Goal: Information Seeking & Learning: Learn about a topic

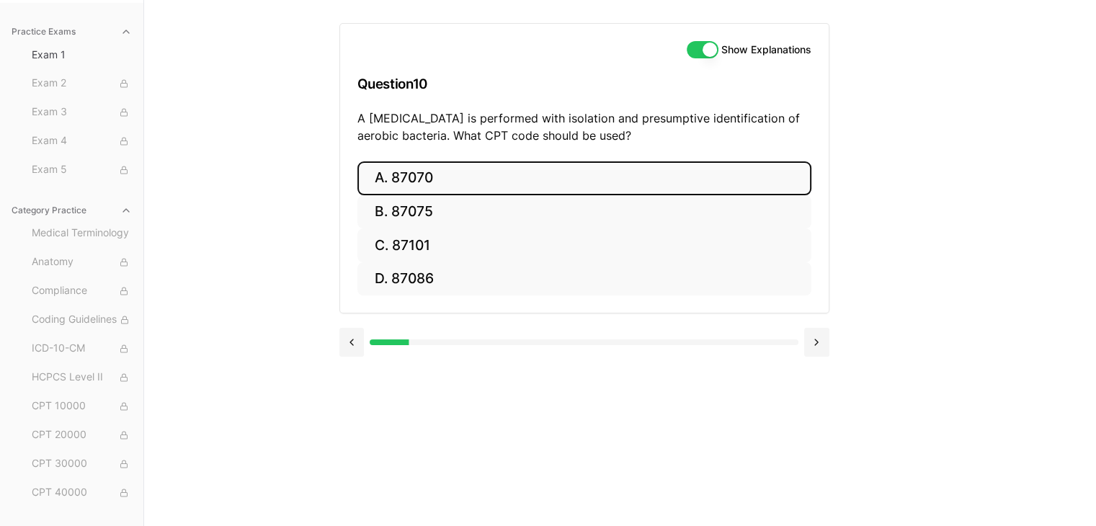
click at [474, 185] on button "A. 87070" at bounding box center [584, 178] width 454 height 34
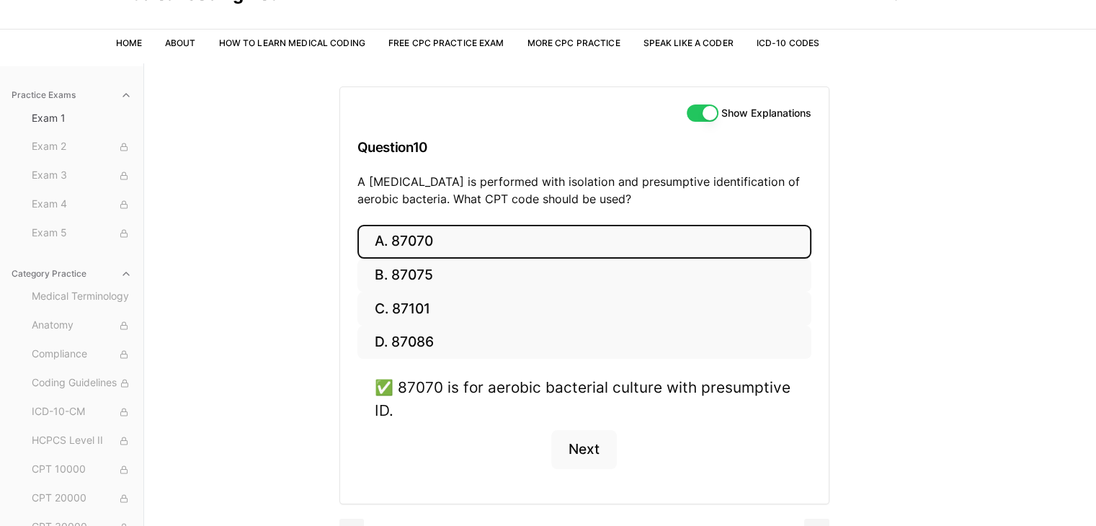
scroll to position [133, 0]
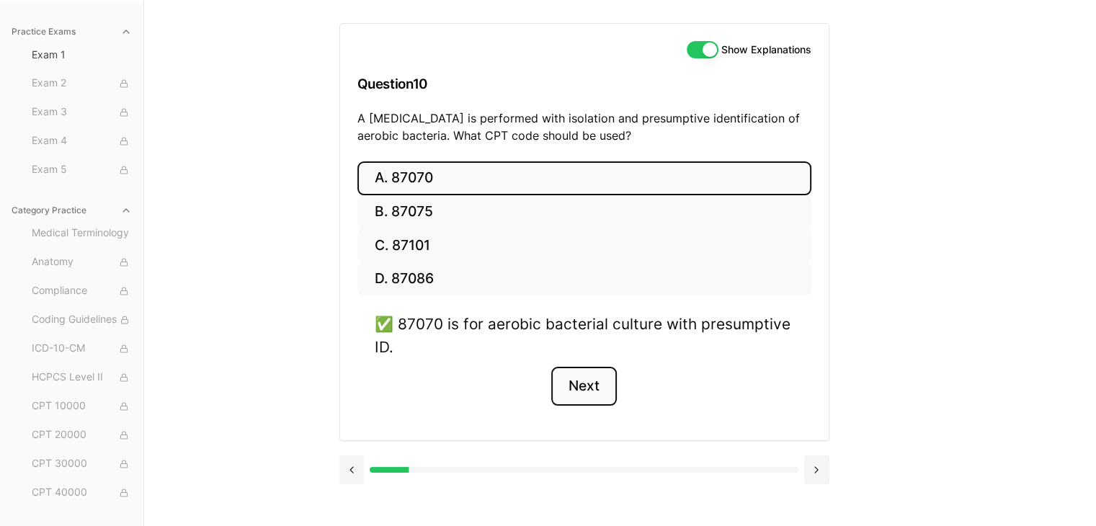
click at [582, 403] on button "Next" at bounding box center [584, 386] width 66 height 39
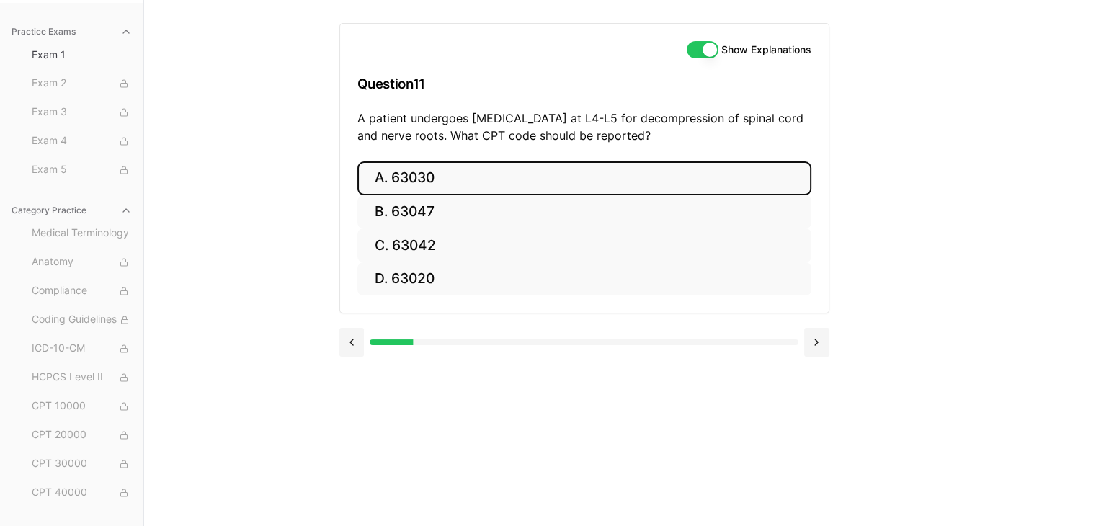
click at [435, 176] on button "A. 63030" at bounding box center [584, 178] width 454 height 34
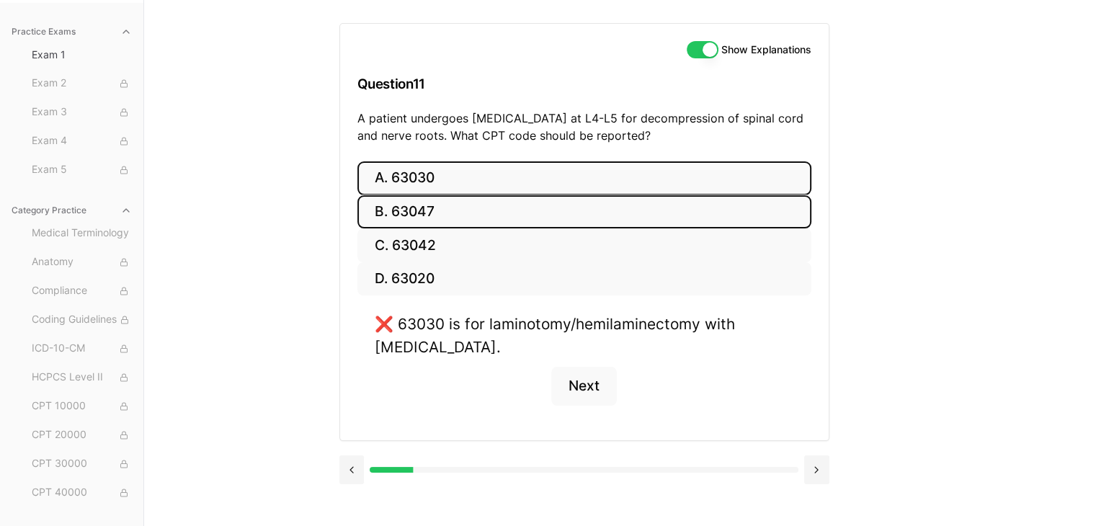
click at [435, 223] on button "B. 63047" at bounding box center [584, 212] width 454 height 34
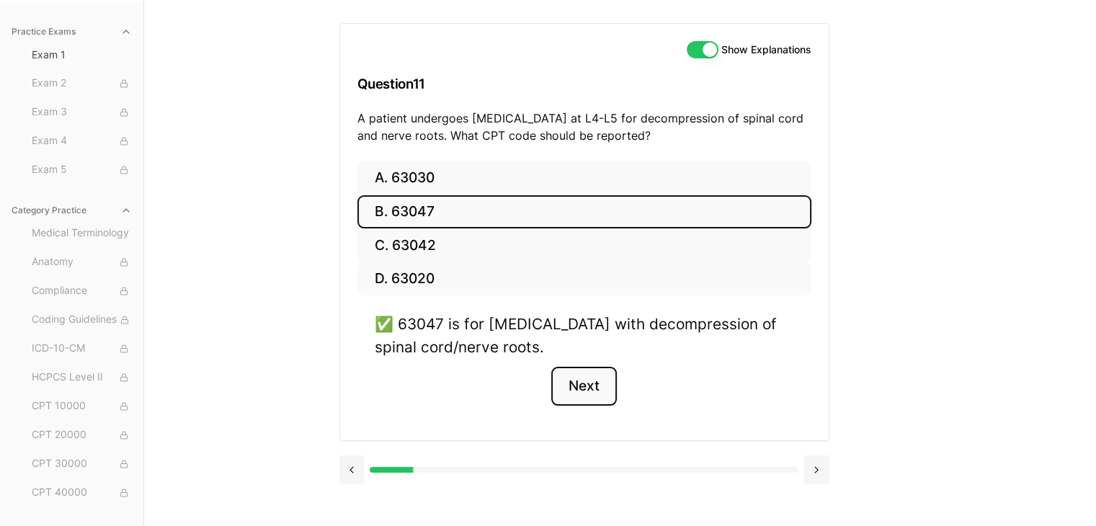
click at [592, 388] on button "Next" at bounding box center [584, 386] width 66 height 39
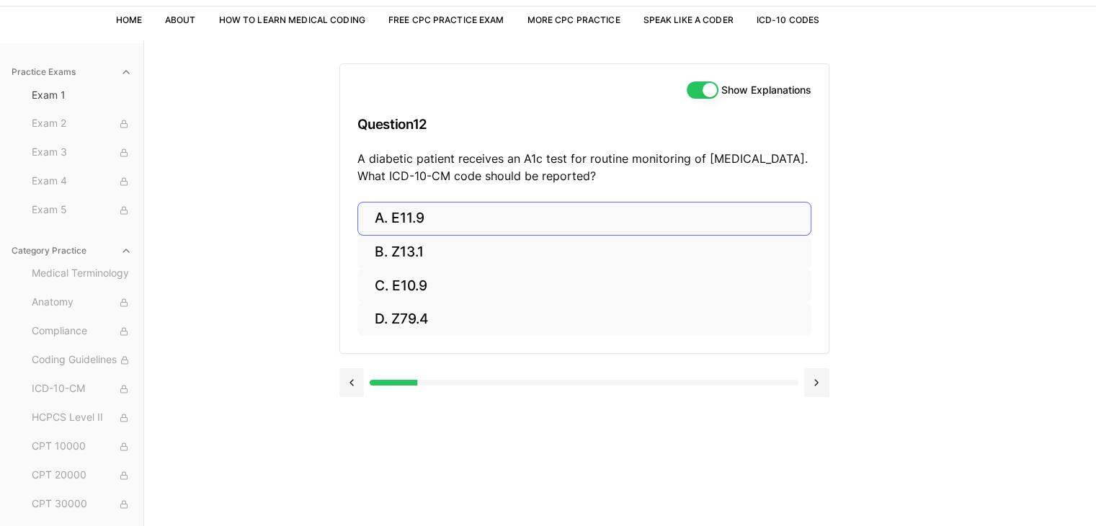
scroll to position [0, 0]
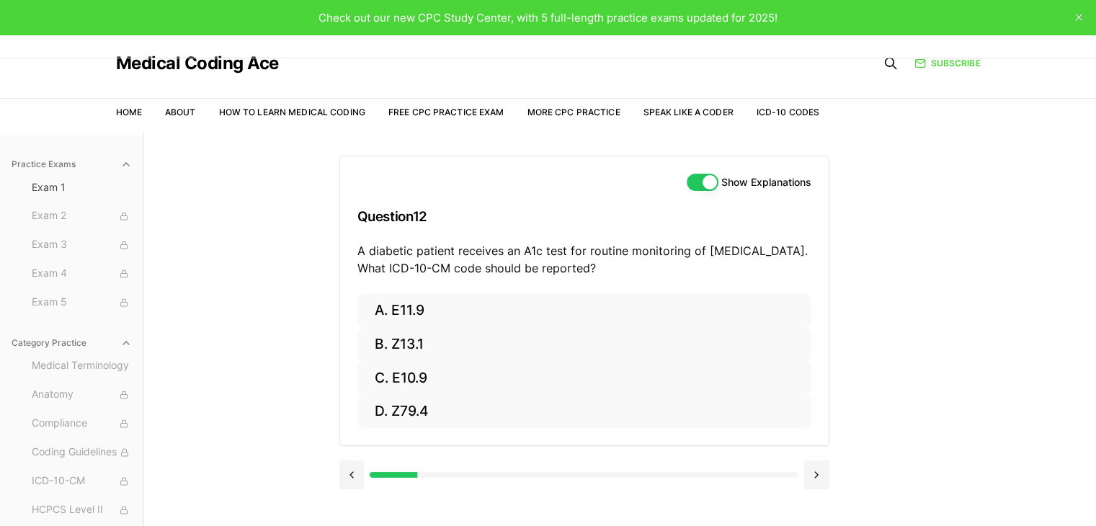
click at [277, 317] on div "Practice Exams Exam 1 Exam 2 Exam 3 Exam 4 Exam 5 Category Practice Medical Ter…" at bounding box center [548, 396] width 1096 height 526
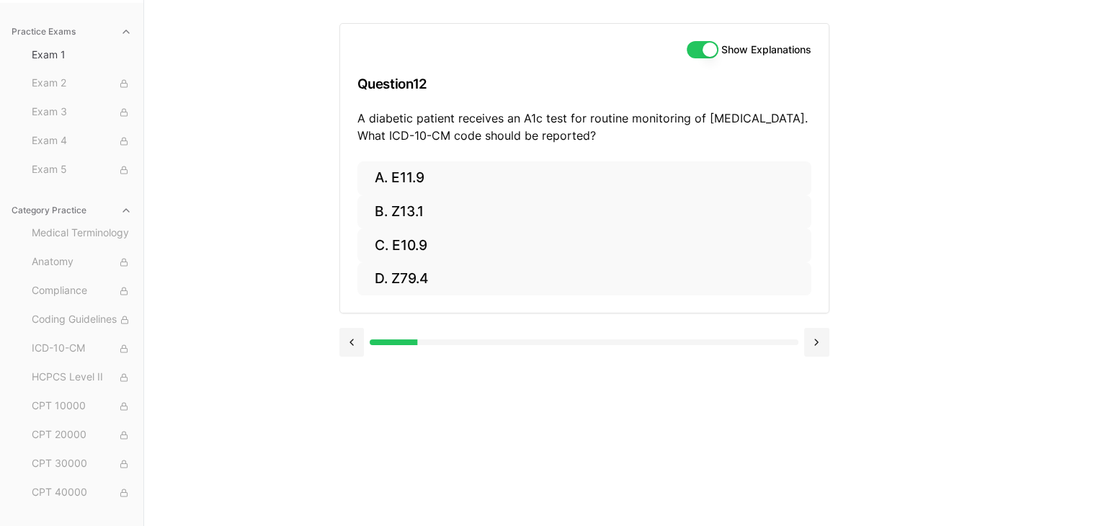
click at [277, 317] on div "Practice Exams Exam 1 Exam 2 Exam 3 Exam 4 Exam 5 Category Practice Medical Ter…" at bounding box center [548, 263] width 1096 height 526
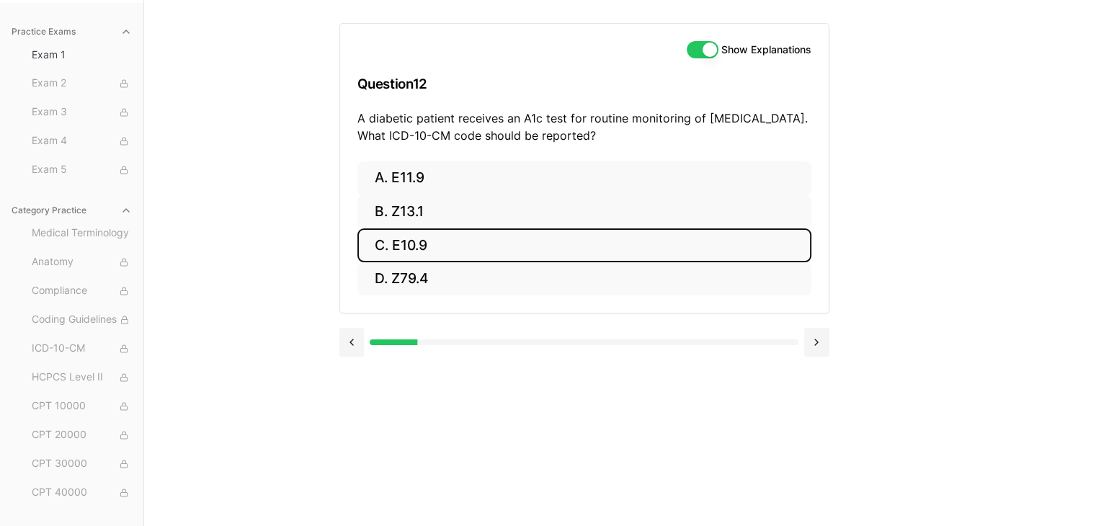
click at [416, 244] on button "C. E10.9" at bounding box center [584, 245] width 454 height 34
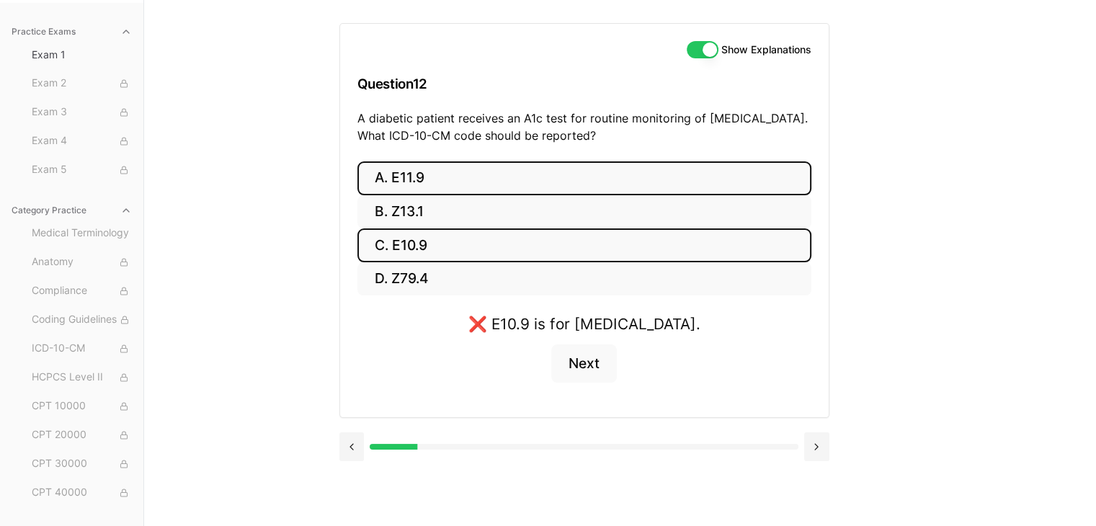
click at [437, 168] on button "A. E11.9" at bounding box center [584, 178] width 454 height 34
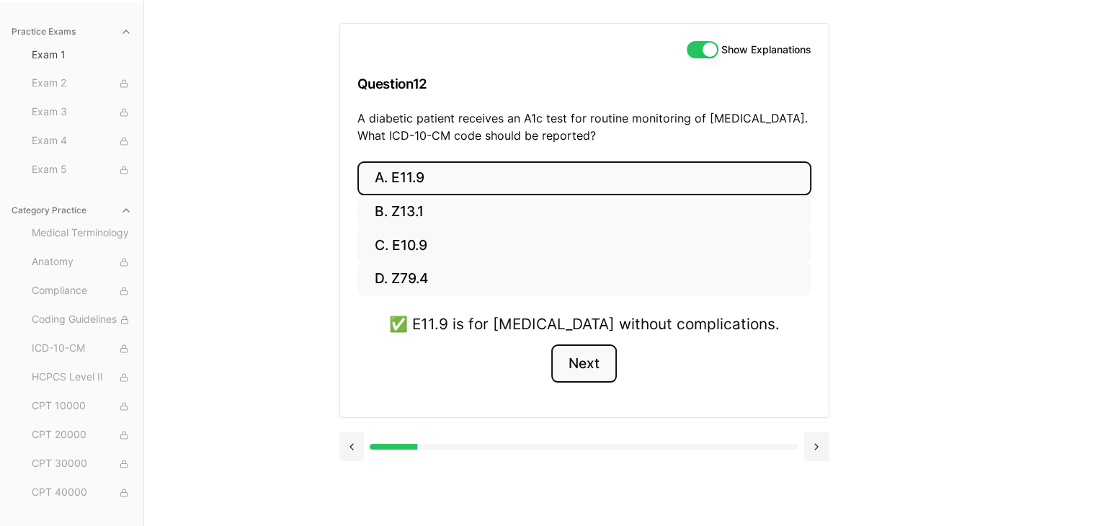
click at [579, 373] on button "Next" at bounding box center [584, 363] width 66 height 39
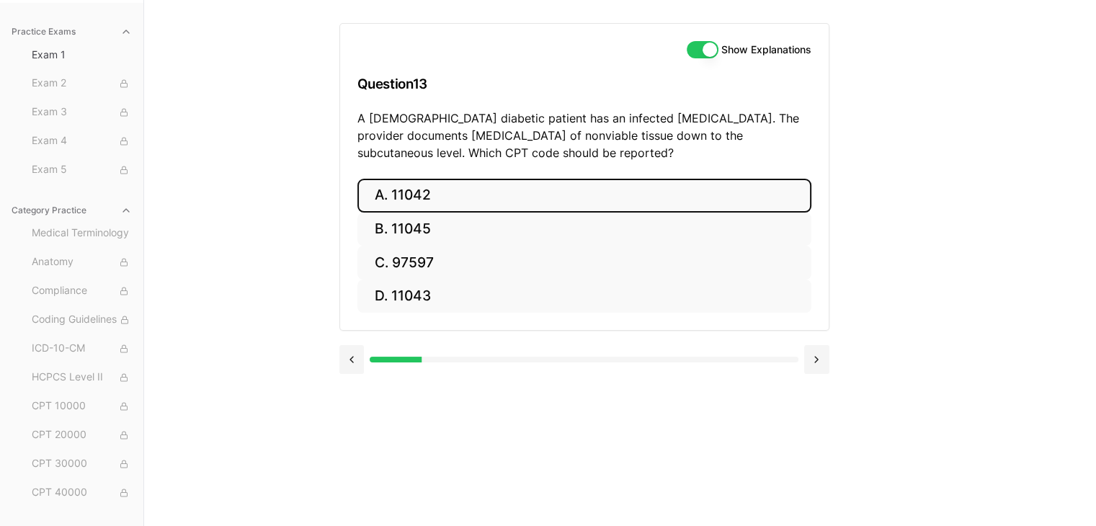
click at [426, 192] on button "A. 11042" at bounding box center [584, 196] width 454 height 34
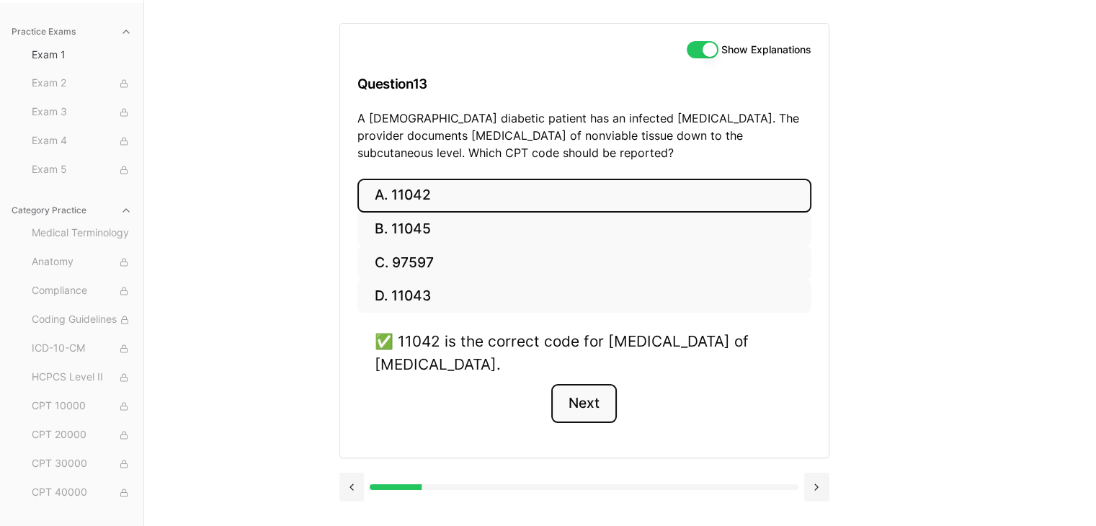
click at [597, 409] on button "Next" at bounding box center [584, 403] width 66 height 39
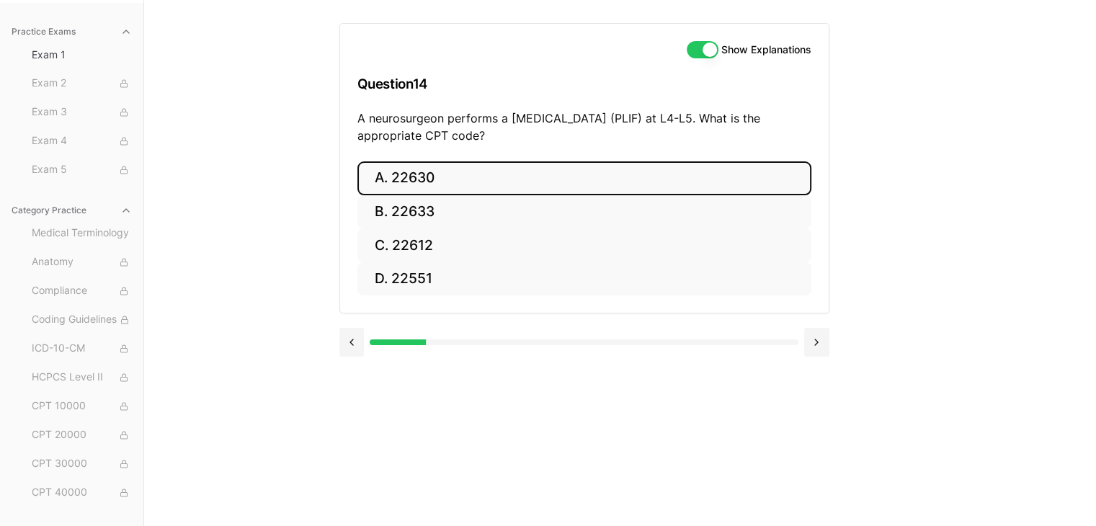
click at [393, 174] on button "A. 22630" at bounding box center [584, 178] width 454 height 34
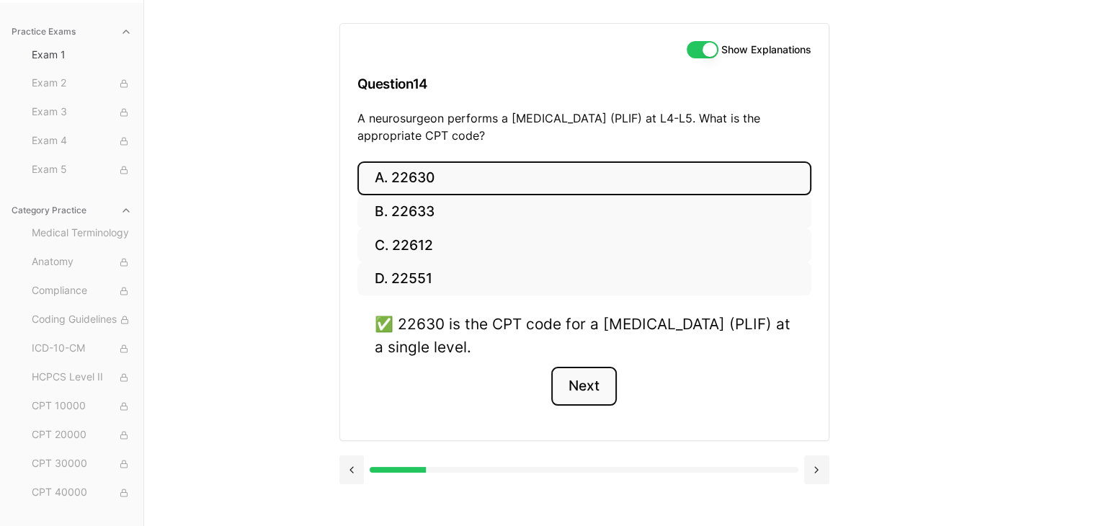
click at [579, 381] on button "Next" at bounding box center [584, 386] width 66 height 39
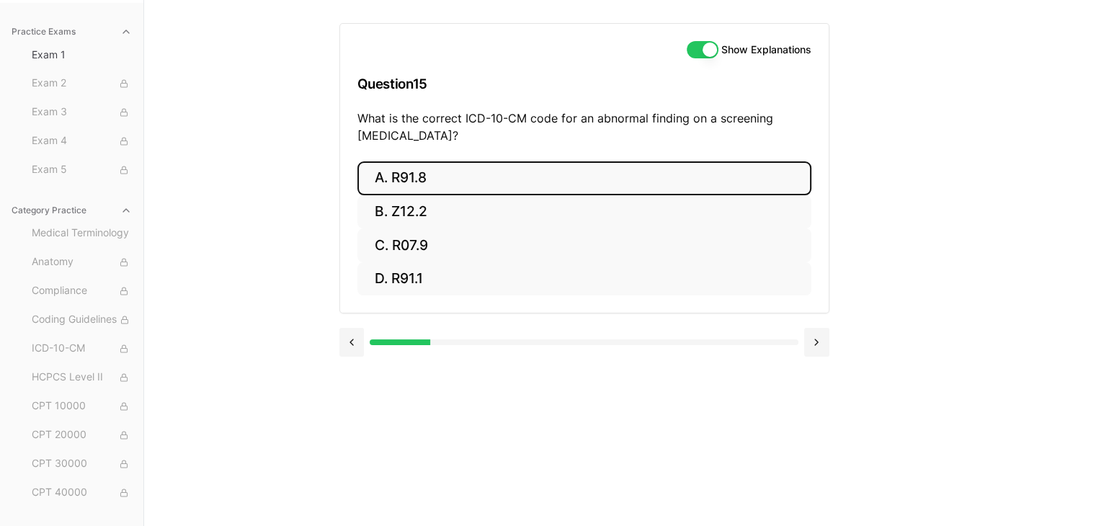
click at [408, 191] on button "A. R91.8" at bounding box center [584, 178] width 454 height 34
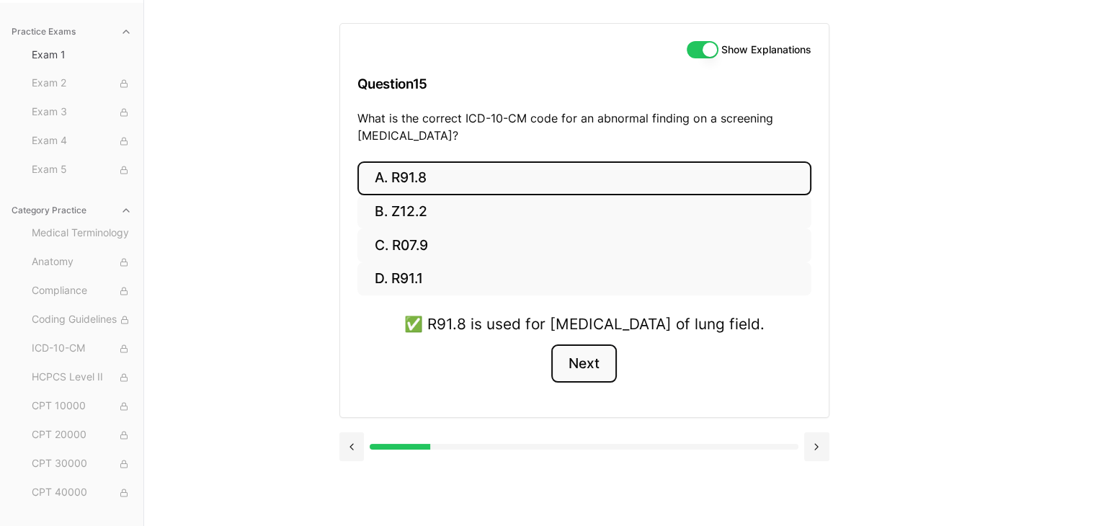
click at [594, 383] on button "Next" at bounding box center [584, 363] width 66 height 39
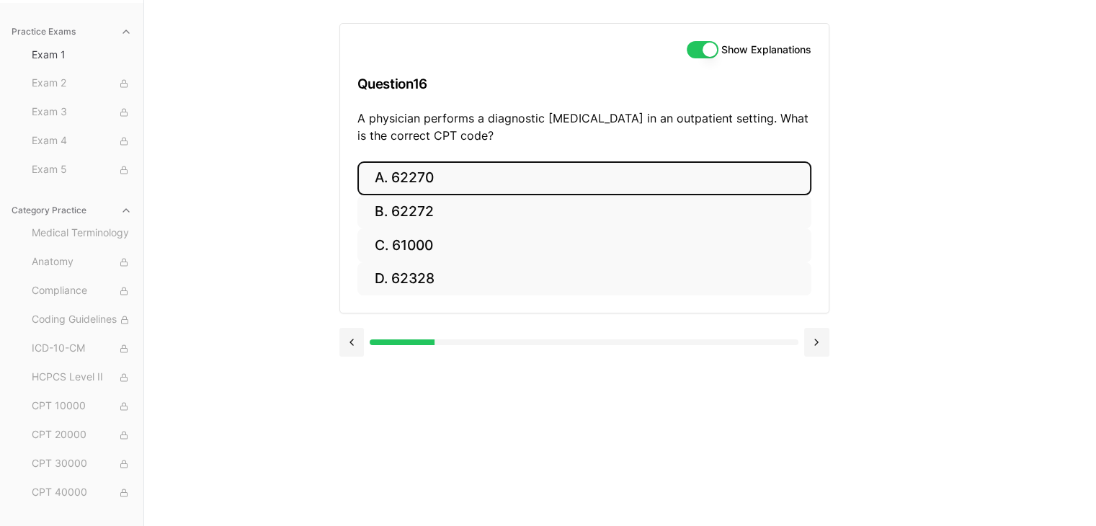
click at [427, 176] on button "A. 62270" at bounding box center [584, 178] width 454 height 34
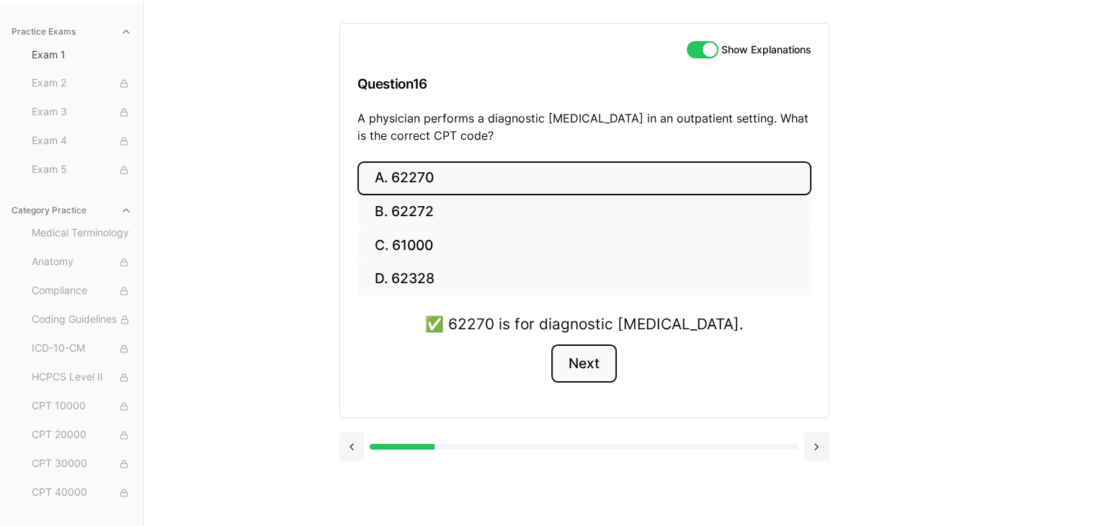
click at [593, 372] on button "Next" at bounding box center [584, 363] width 66 height 39
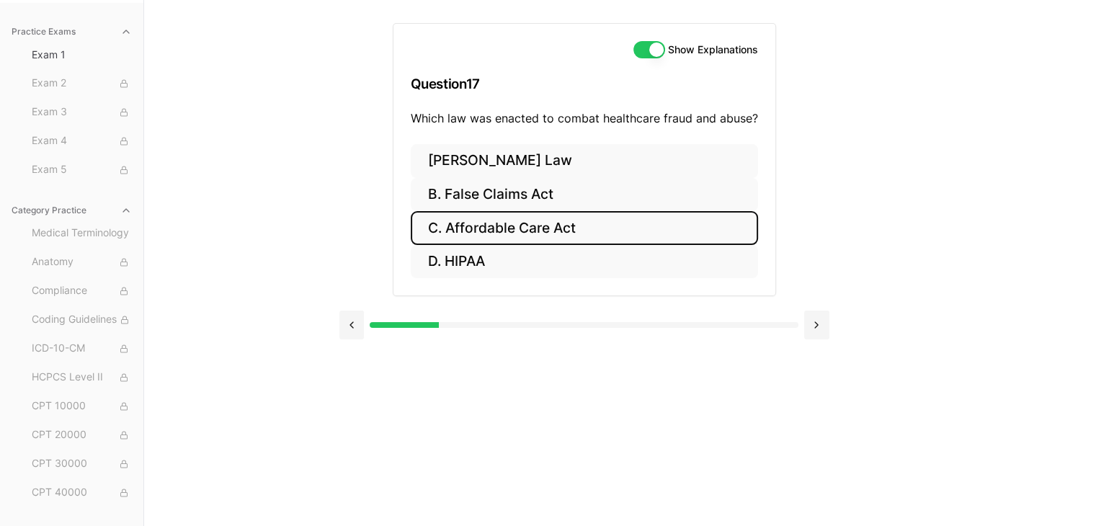
click at [497, 226] on button "C. Affordable Care Act" at bounding box center [584, 228] width 347 height 34
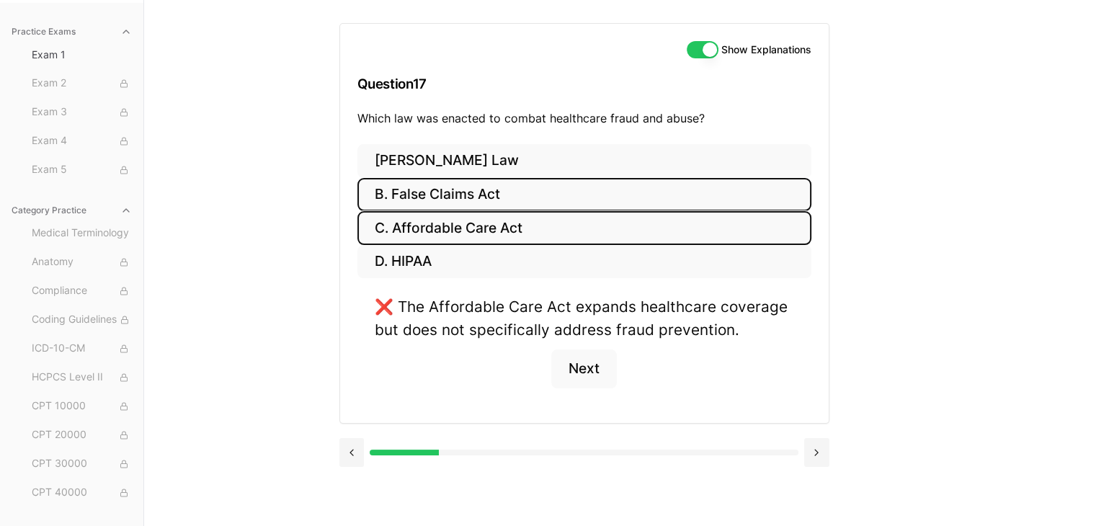
click at [524, 187] on button "B. False Claims Act" at bounding box center [584, 195] width 454 height 34
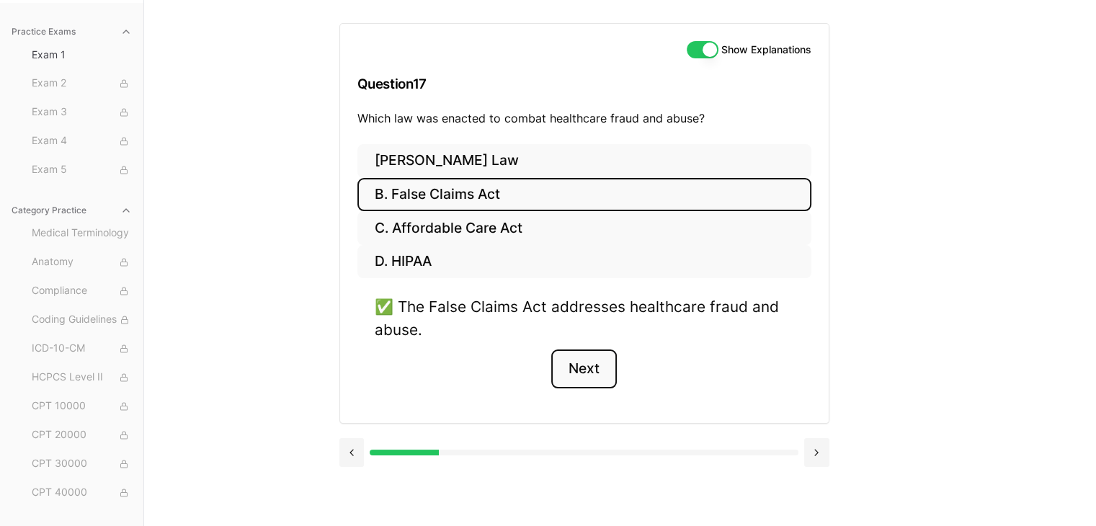
click at [600, 368] on button "Next" at bounding box center [584, 369] width 66 height 39
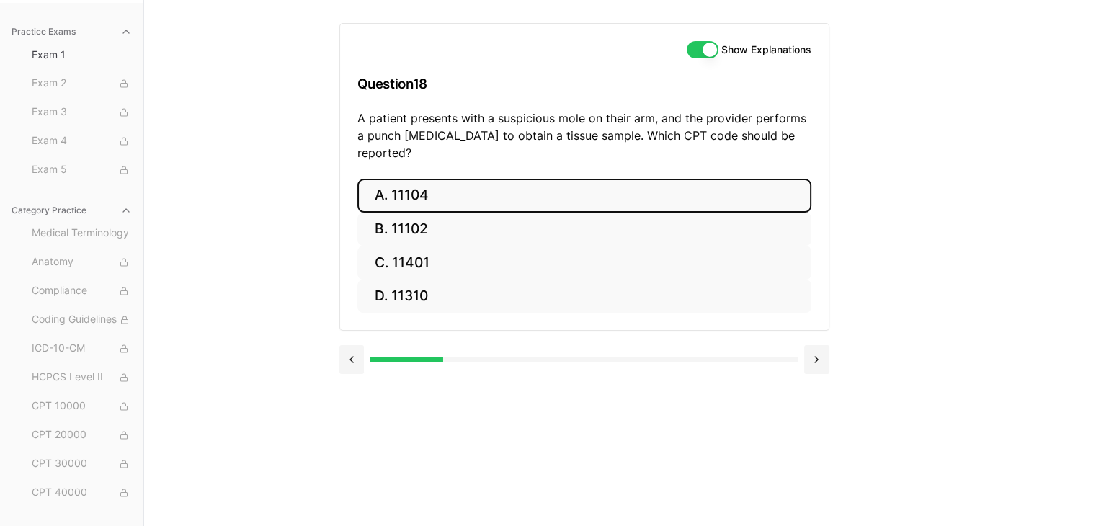
click at [425, 179] on button "A. 11104" at bounding box center [584, 196] width 454 height 34
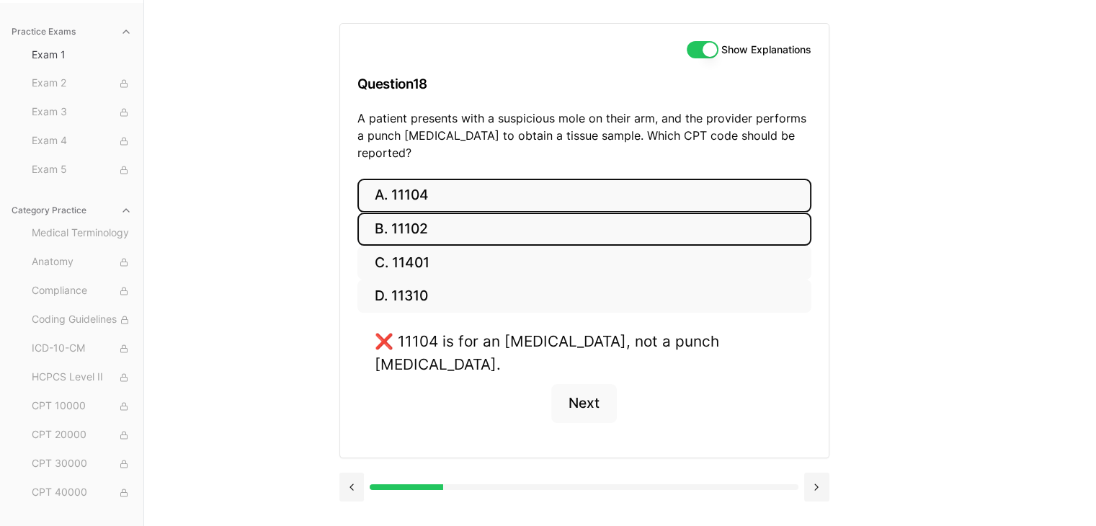
click at [414, 213] on button "B. 11102" at bounding box center [584, 230] width 454 height 34
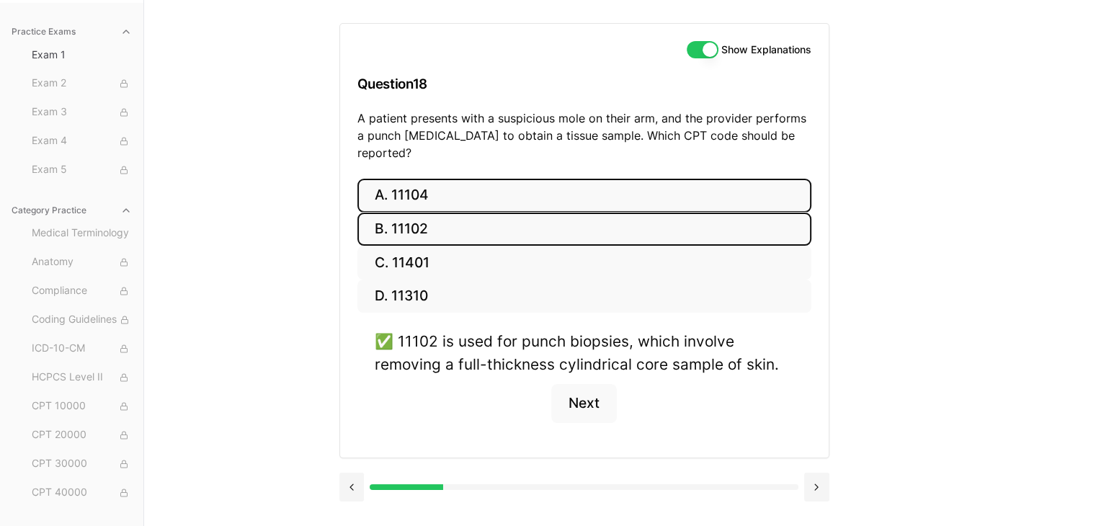
click at [536, 179] on button "A. 11104" at bounding box center [584, 196] width 454 height 34
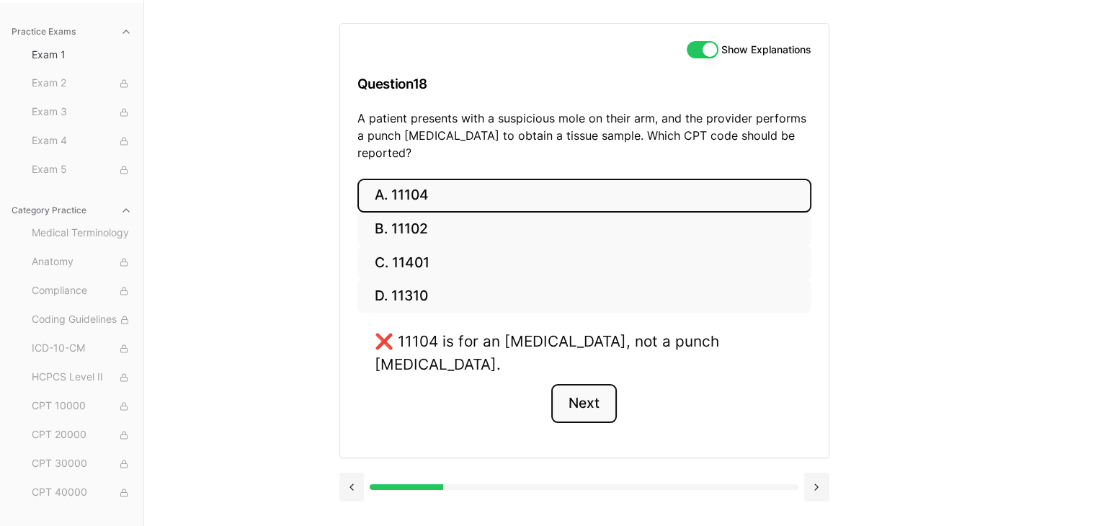
click at [590, 384] on button "Next" at bounding box center [584, 403] width 66 height 39
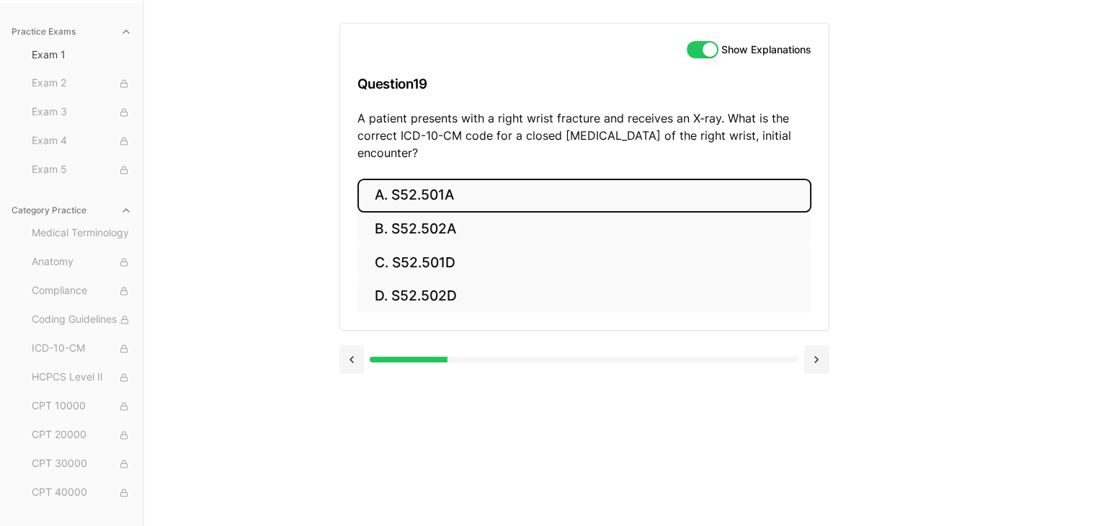
click at [393, 201] on button "A. S52.501A" at bounding box center [584, 196] width 454 height 34
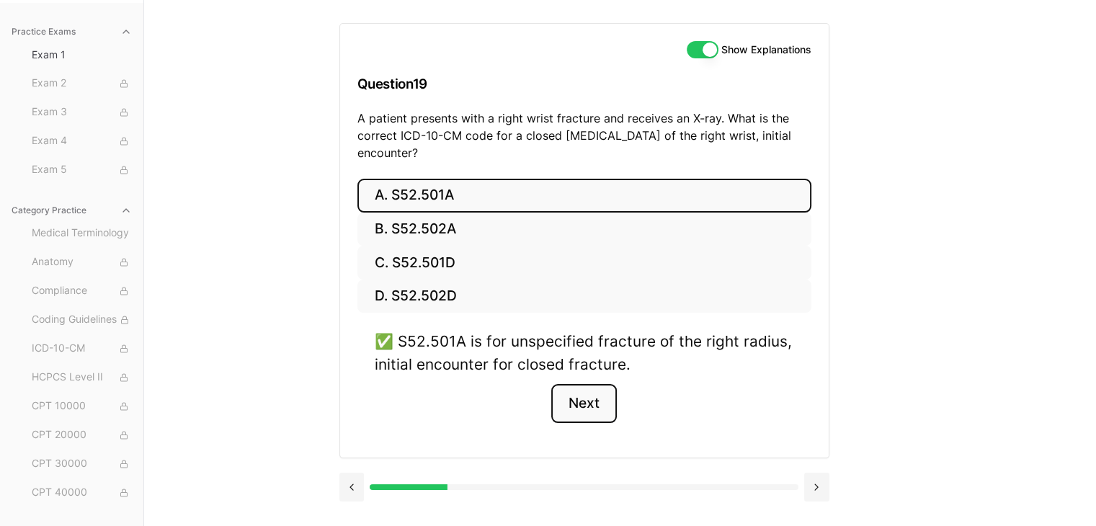
click at [584, 401] on button "Next" at bounding box center [584, 403] width 66 height 39
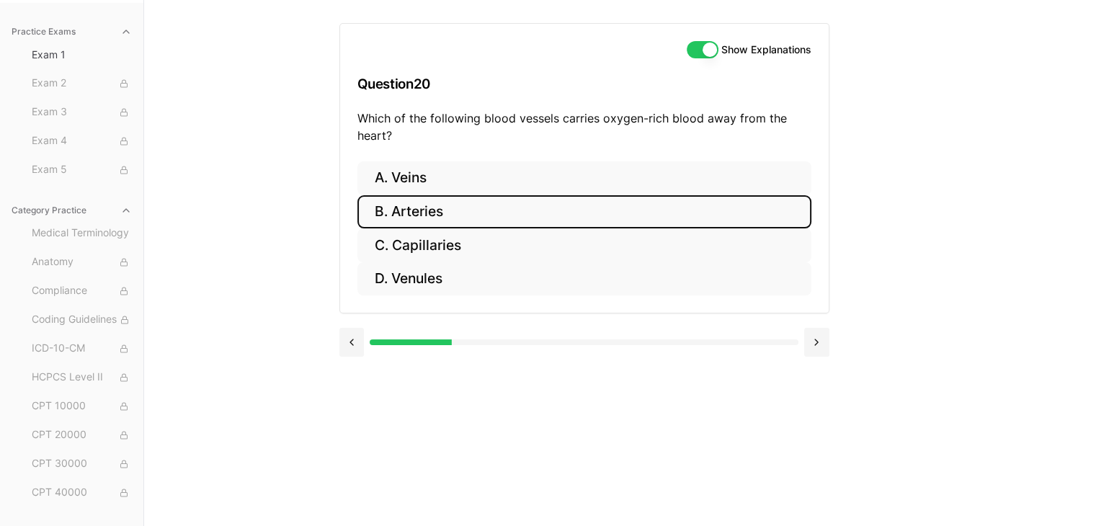
click at [486, 214] on button "B. Arteries" at bounding box center [584, 212] width 454 height 34
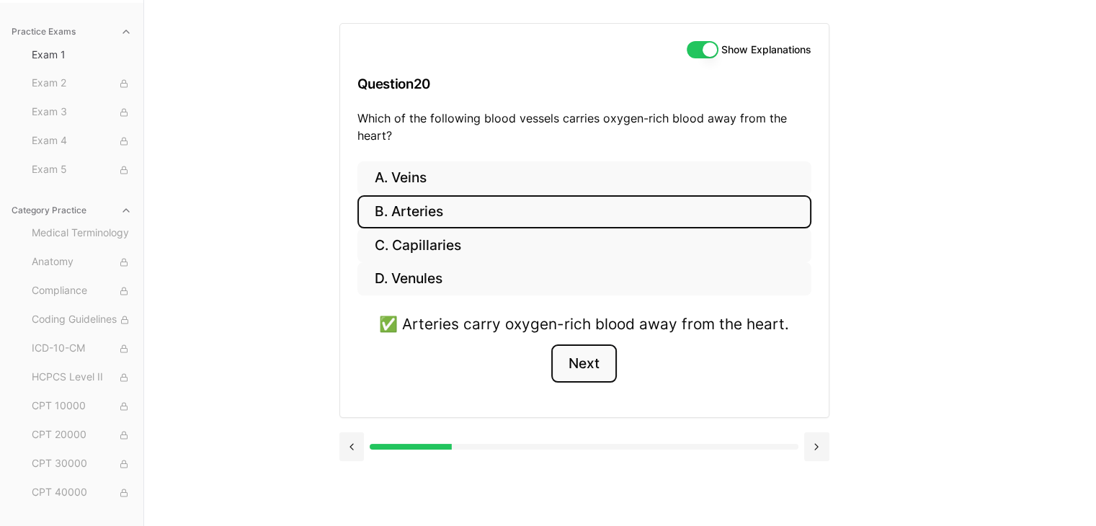
click at [600, 373] on button "Next" at bounding box center [584, 363] width 66 height 39
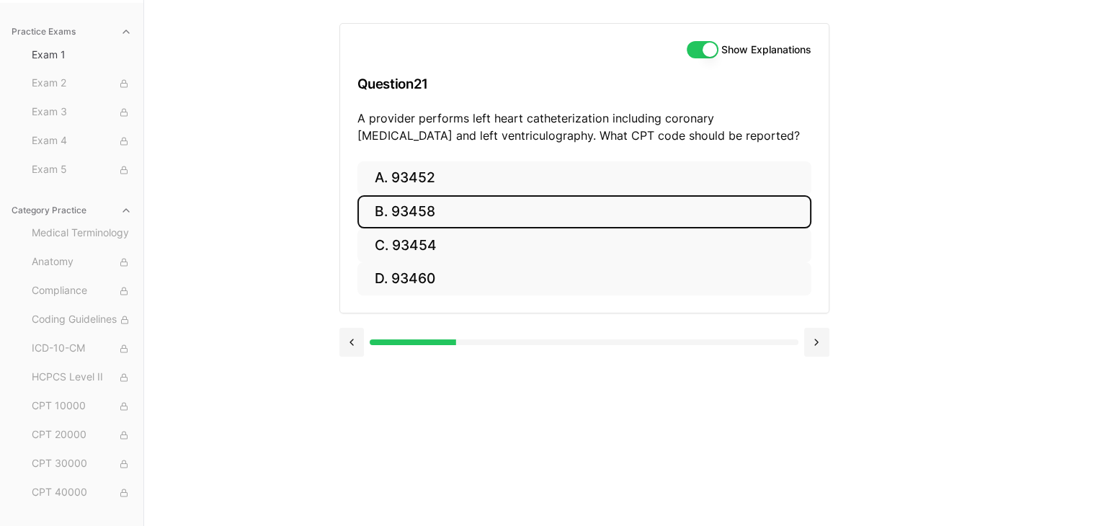
click at [442, 221] on button "B. 93458" at bounding box center [584, 212] width 454 height 34
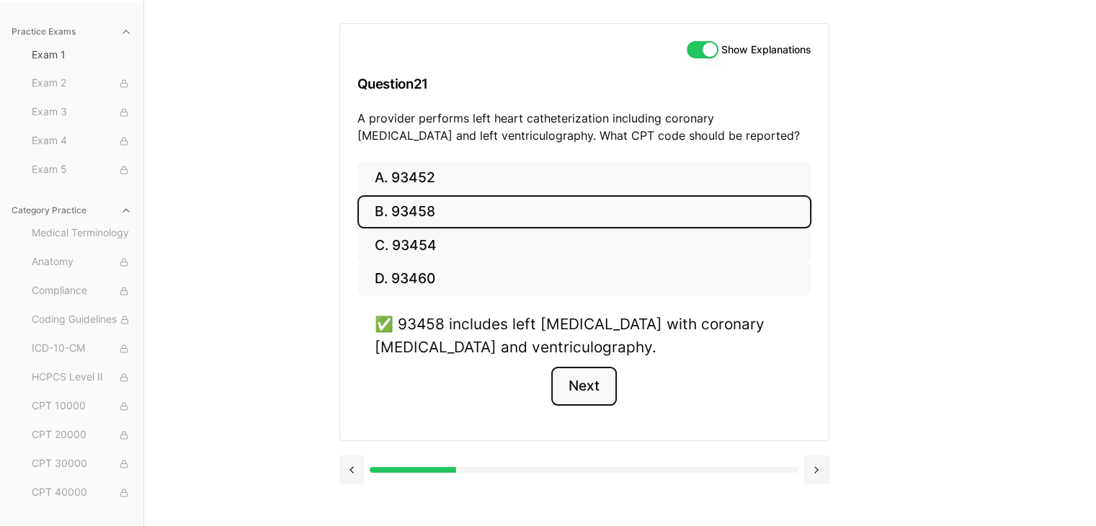
click at [568, 397] on button "Next" at bounding box center [584, 386] width 66 height 39
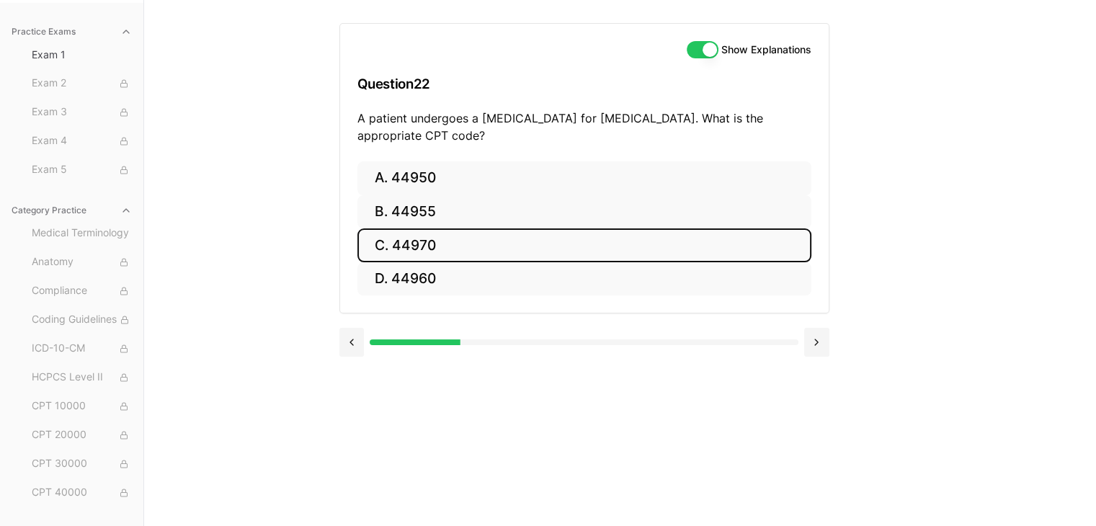
click at [444, 254] on button "C. 44970" at bounding box center [584, 245] width 454 height 34
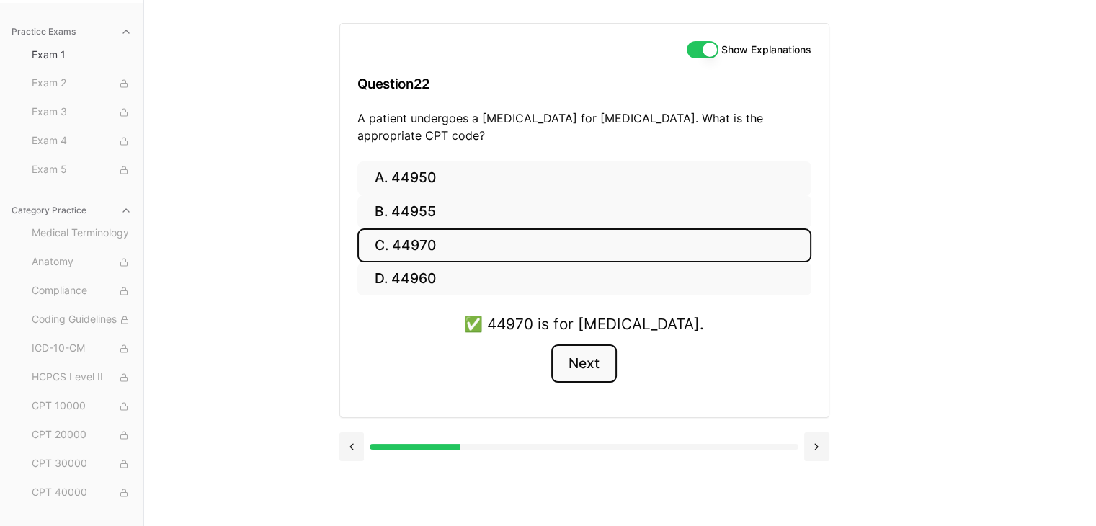
click at [605, 362] on button "Next" at bounding box center [584, 363] width 66 height 39
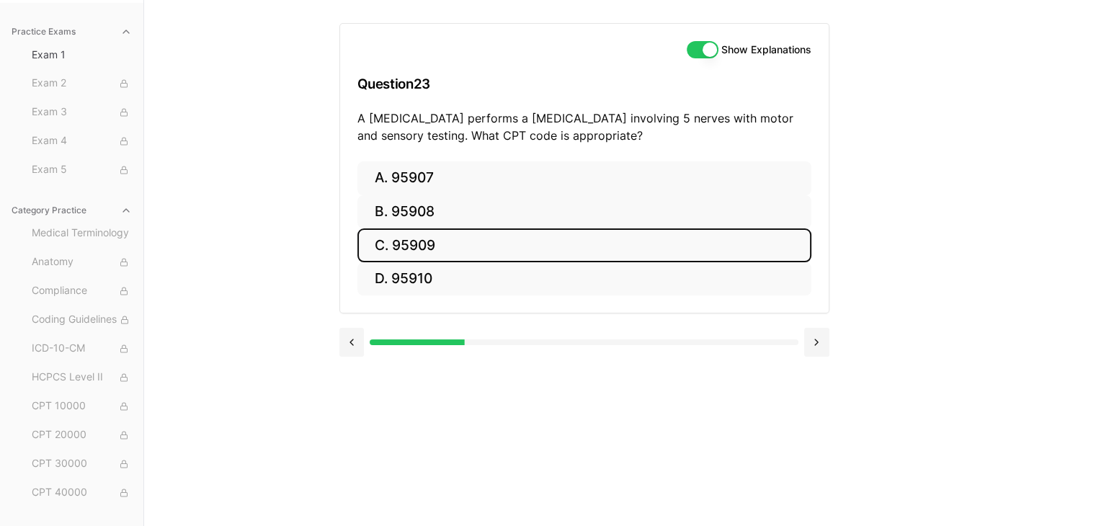
click at [536, 241] on button "C. 95909" at bounding box center [584, 245] width 454 height 34
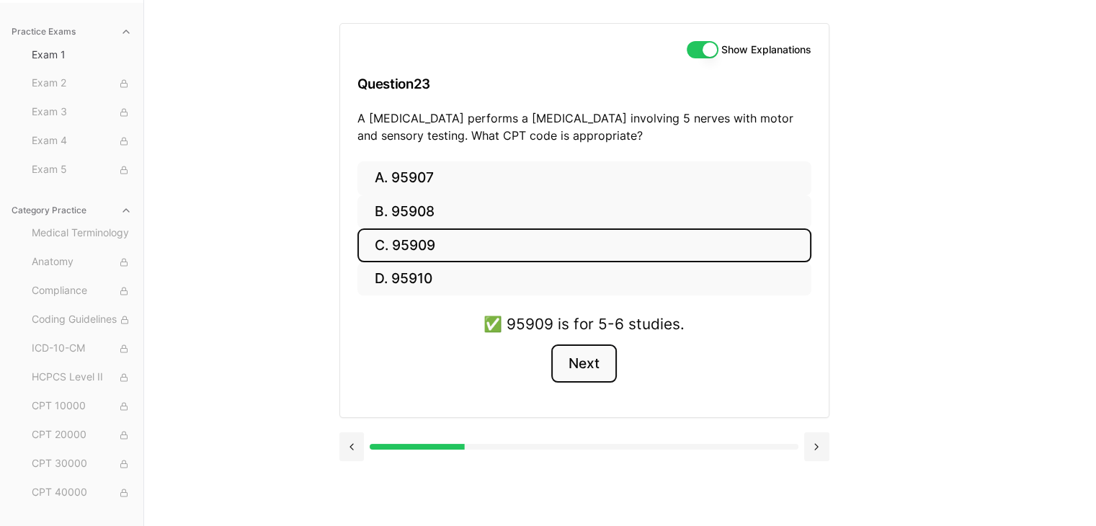
click at [588, 361] on button "Next" at bounding box center [584, 363] width 66 height 39
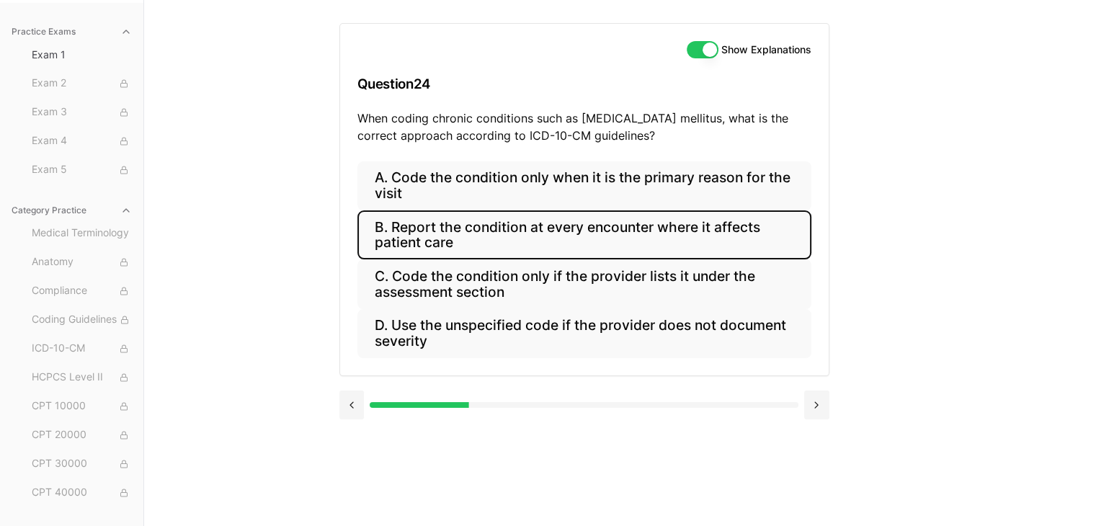
click at [515, 246] on button "B. Report the condition at every encounter where it affects patient care" at bounding box center [584, 234] width 454 height 49
